Goal: Find specific page/section

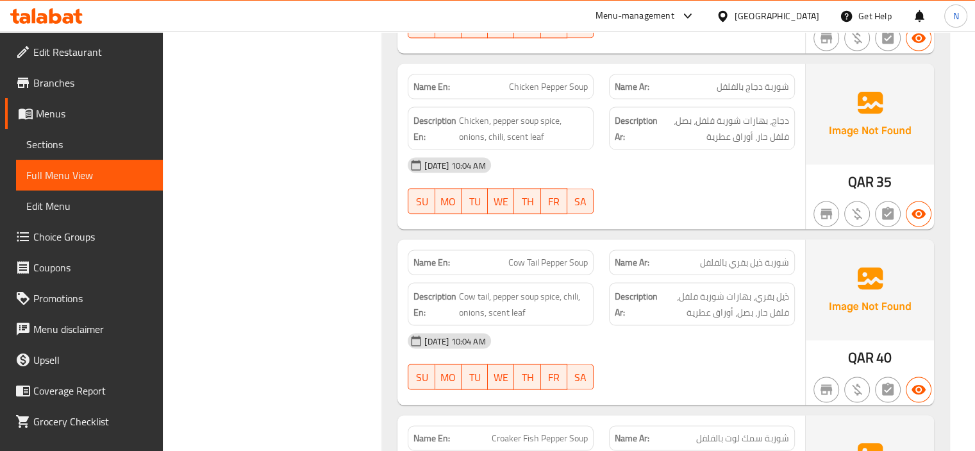
scroll to position [21964, 0]
click at [806, 17] on div "[GEOGRAPHIC_DATA]" at bounding box center [777, 16] width 85 height 14
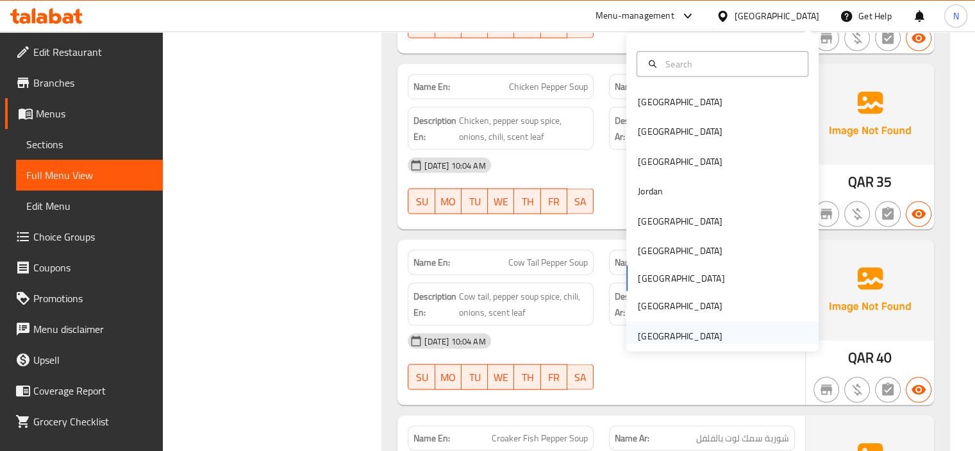
click at [644, 331] on div "[GEOGRAPHIC_DATA]" at bounding box center [680, 336] width 85 height 14
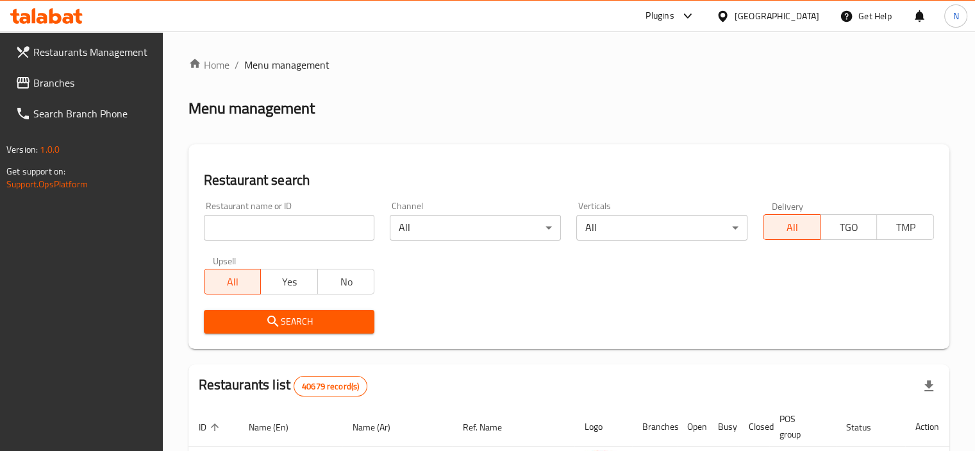
click at [279, 225] on input "search" at bounding box center [289, 228] width 171 height 26
paste input "Savor Pizza and Pasta Restaurant"
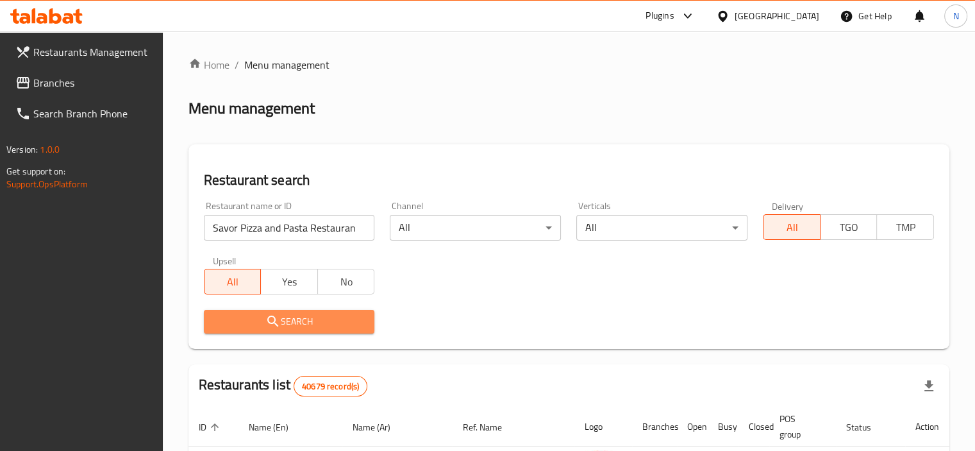
click at [294, 327] on span "Search" at bounding box center [289, 321] width 151 height 16
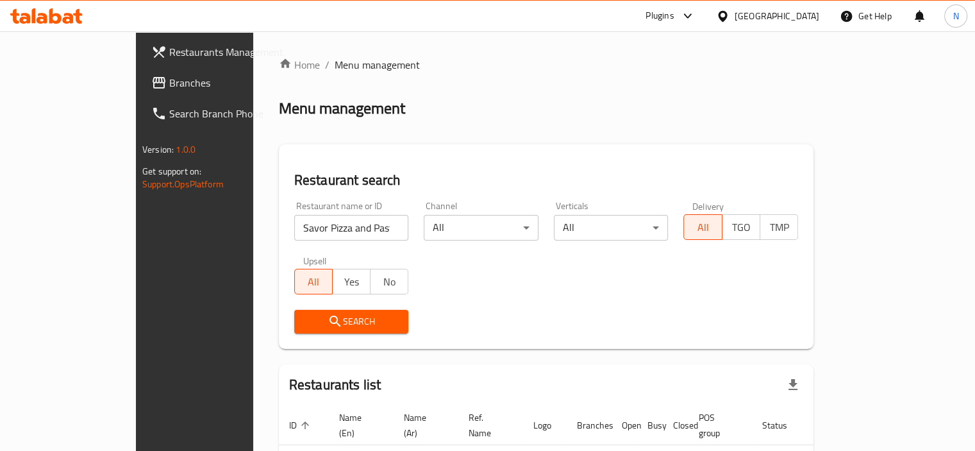
click at [617, 331] on div "Search" at bounding box center [546, 321] width 519 height 39
click at [320, 228] on input "Savor Pizza and Pasta Restaurant" at bounding box center [351, 228] width 115 height 26
type input "Savor Pizza and Pasta"
click button "Search" at bounding box center [351, 322] width 115 height 24
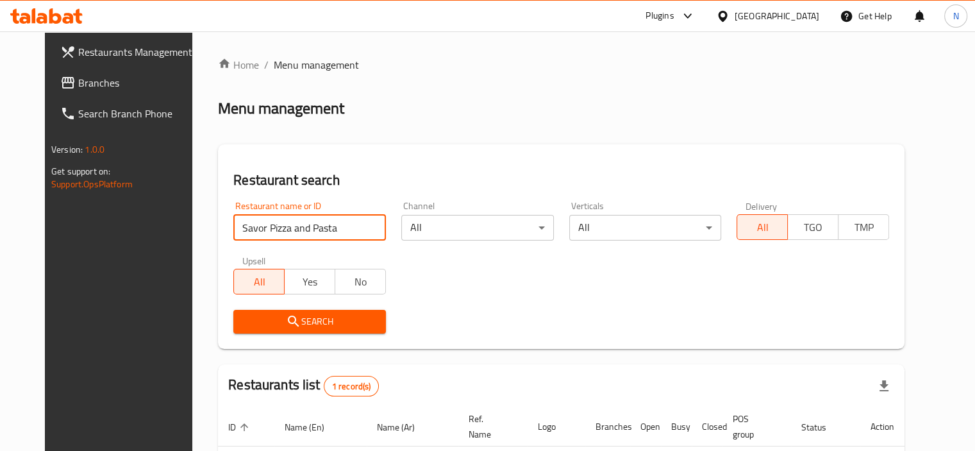
drag, startPoint x: 320, startPoint y: 228, endPoint x: 546, endPoint y: 302, distance: 238.2
click at [546, 302] on div "Restaurant name or ID Savor Pizza and Pasta Restaurant name or ID Channel All ​…" at bounding box center [561, 267] width 671 height 147
click at [546, 302] on div "Search" at bounding box center [561, 321] width 671 height 39
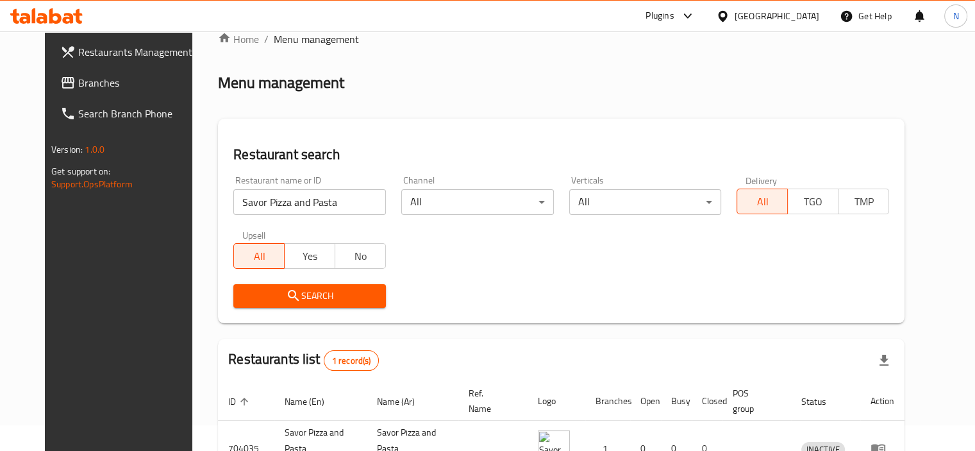
scroll to position [110, 0]
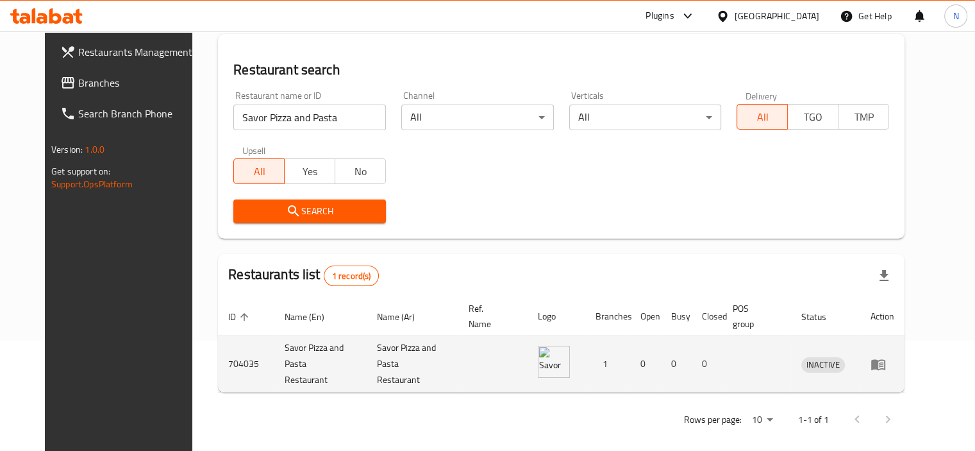
click at [905, 358] on td "enhanced table" at bounding box center [882, 364] width 44 height 56
click at [883, 362] on icon "enhanced table" at bounding box center [881, 364] width 4 height 5
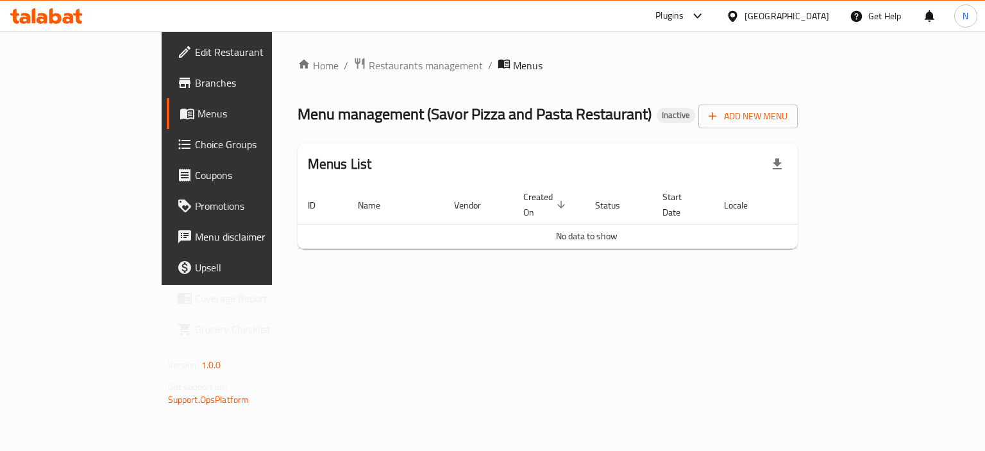
click at [167, 72] on link "Branches" at bounding box center [247, 82] width 160 height 31
